Goal: Transaction & Acquisition: Purchase product/service

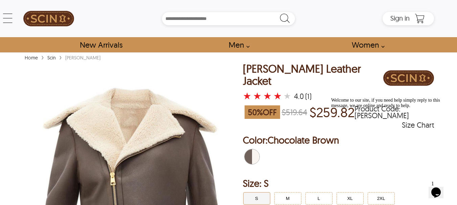
click at [279, 68] on div "Lana Biker Leather Jacket" at bounding box center [313, 75] width 141 height 24
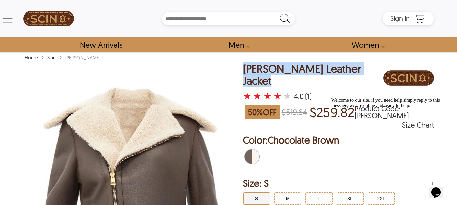
copy div "Lana Biker Leather Jacket"
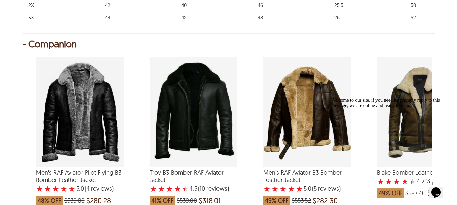
scroll to position [575, 0]
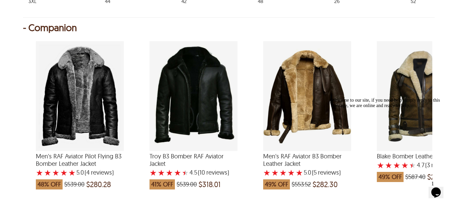
click at [416, 98] on div "Welcome to our site, if you need help simply reply to this message, we are onli…" at bounding box center [392, 103] width 122 height 11
click at [417, 87] on div "Blake Bomber Leather Jacket with a 4.666666666666667 Star Rating 3 Product Revi…" at bounding box center [420, 96] width 88 height 110
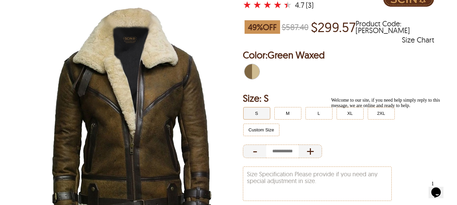
scroll to position [34, 0]
